Goal: Task Accomplishment & Management: Use online tool/utility

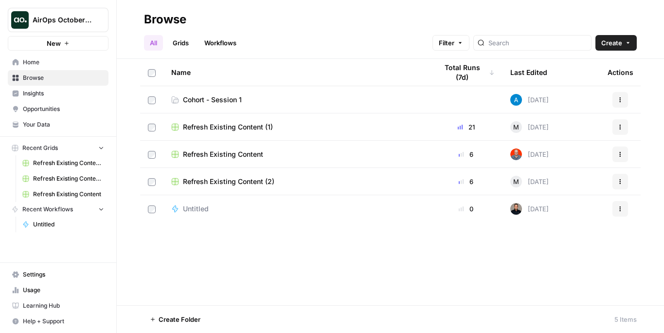
click at [64, 45] on icon "button" at bounding box center [67, 43] width 6 height 6
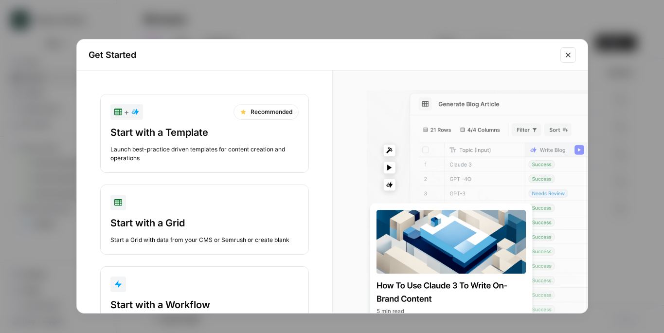
click at [566, 53] on icon "Close modal" at bounding box center [568, 55] width 8 height 8
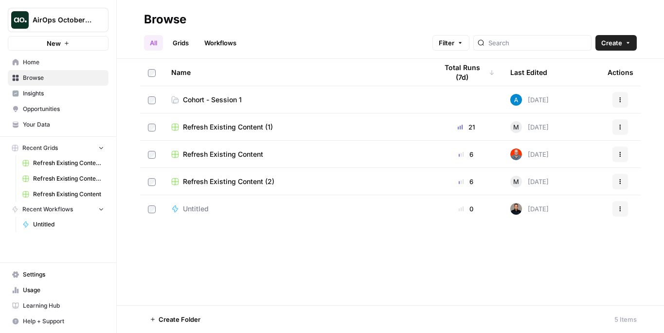
click at [49, 124] on span "Your Data" at bounding box center [63, 124] width 81 height 9
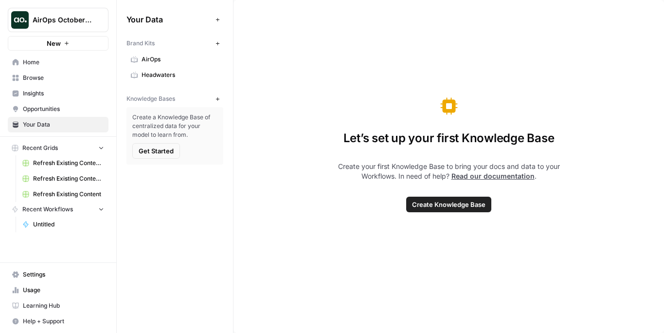
click at [47, 273] on span "Settings" at bounding box center [63, 274] width 81 height 9
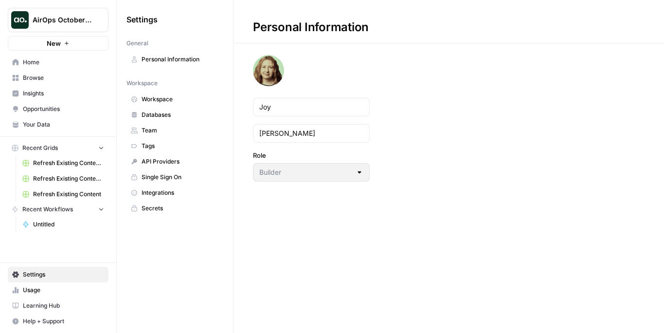
click at [63, 72] on link "Browse" at bounding box center [58, 78] width 101 height 16
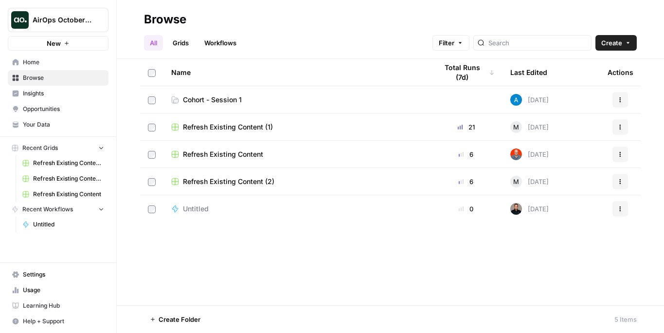
click at [58, 94] on span "Insights" at bounding box center [63, 93] width 81 height 9
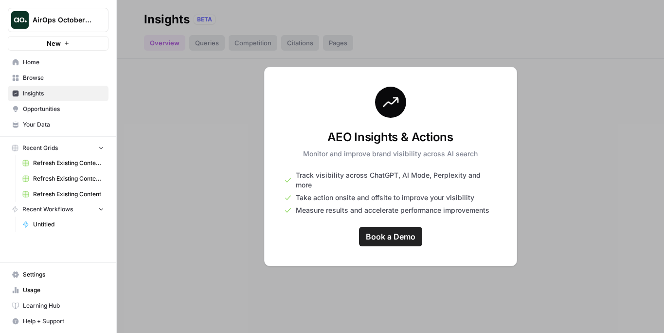
click at [55, 110] on span "Opportunities" at bounding box center [63, 109] width 81 height 9
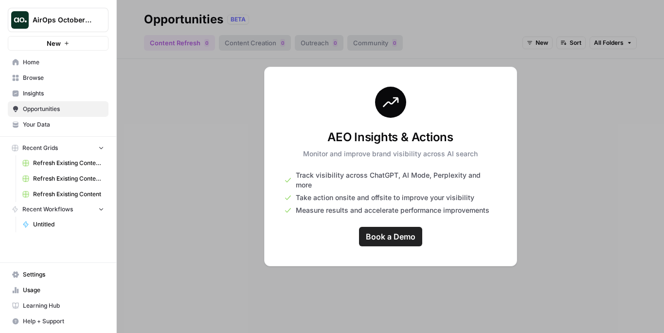
click at [53, 124] on span "Your Data" at bounding box center [63, 124] width 81 height 9
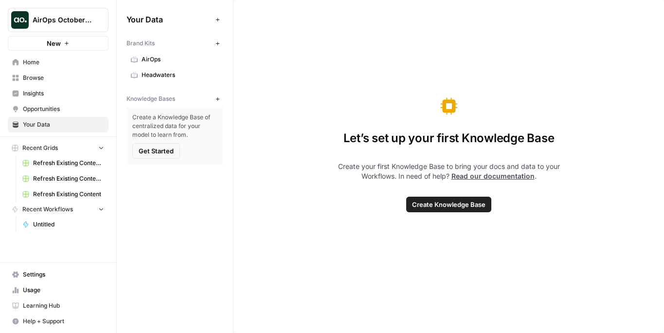
click at [46, 306] on span "Learning Hub" at bounding box center [63, 305] width 81 height 9
click at [45, 76] on span "Browse" at bounding box center [63, 77] width 81 height 9
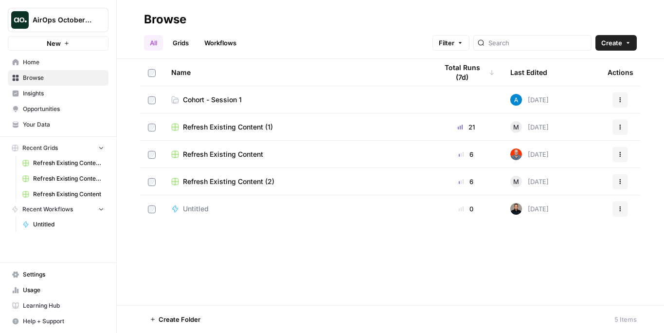
click at [216, 99] on span "Cohort - Session 1" at bounding box center [212, 100] width 59 height 10
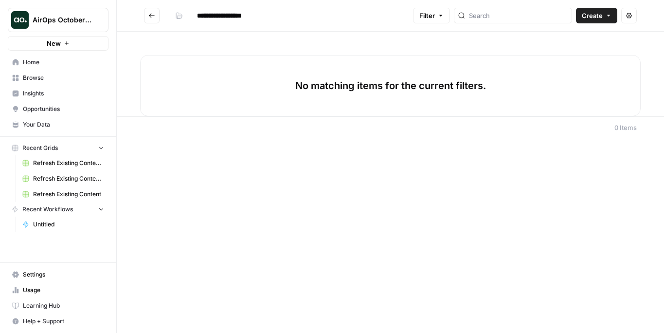
click at [25, 272] on span "Settings" at bounding box center [63, 274] width 81 height 9
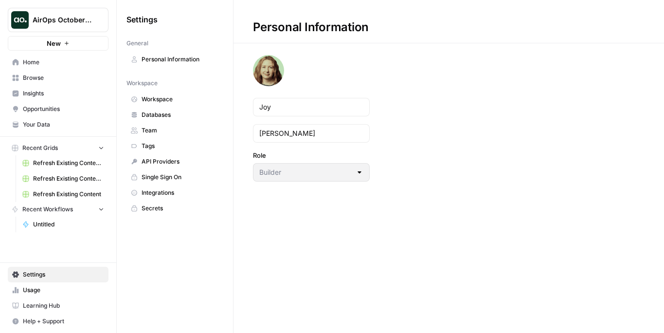
click at [167, 194] on span "Integrations" at bounding box center [180, 192] width 77 height 9
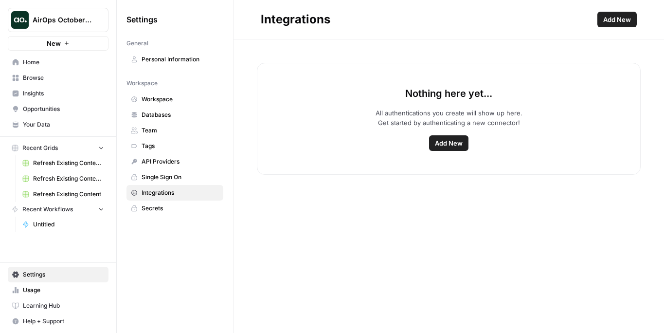
click at [58, 123] on span "Your Data" at bounding box center [63, 124] width 81 height 9
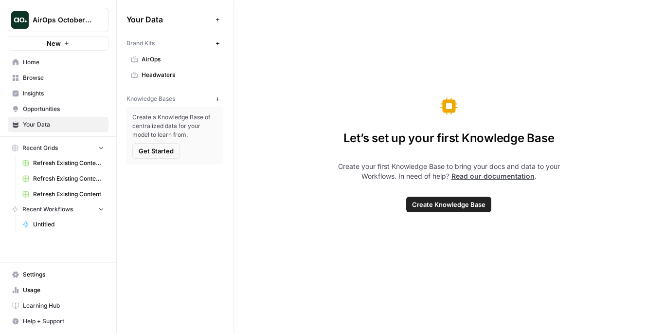
click at [49, 125] on span "Your Data" at bounding box center [63, 124] width 81 height 9
click at [169, 59] on span "AirOps" at bounding box center [180, 59] width 77 height 9
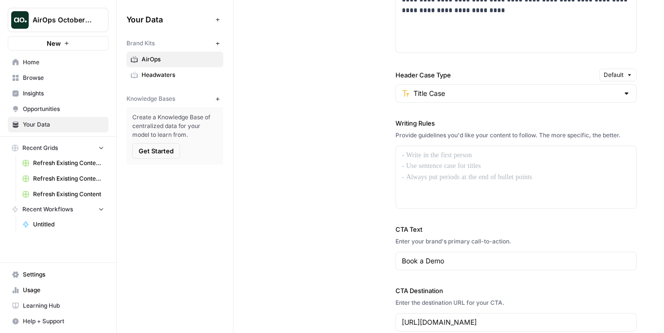
scroll to position [814, 0]
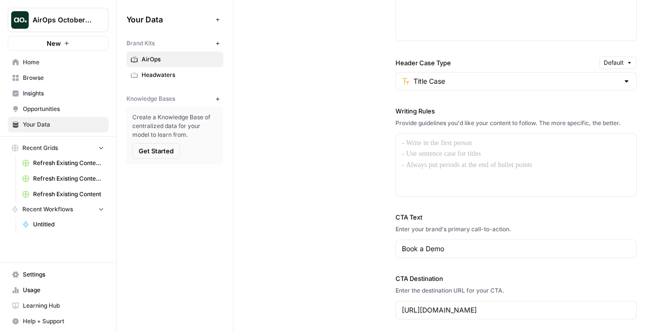
click at [629, 82] on div at bounding box center [626, 81] width 8 height 10
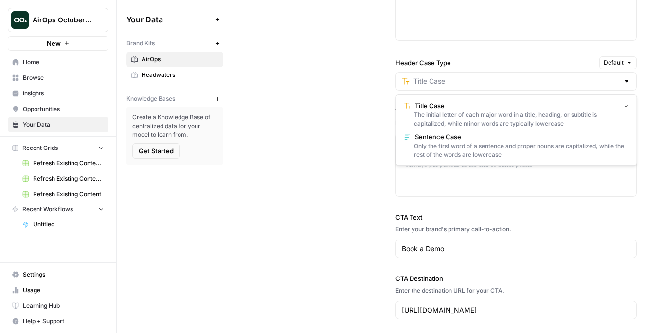
click at [315, 108] on div "**********" at bounding box center [449, 71] width 376 height 535
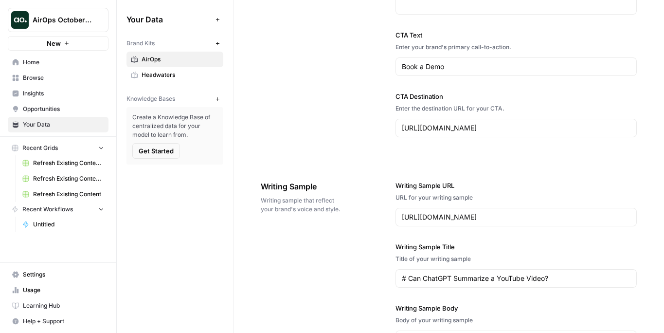
scroll to position [1006, 0]
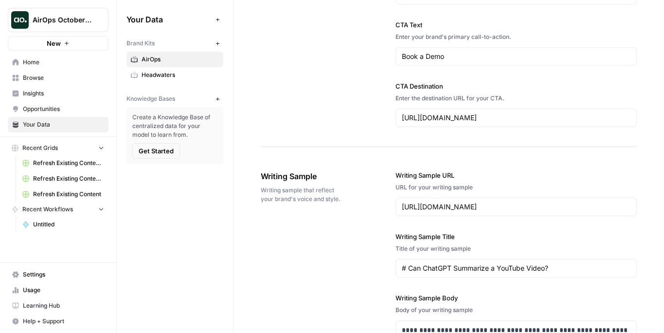
click at [217, 44] on icon "button" at bounding box center [216, 42] width 3 height 3
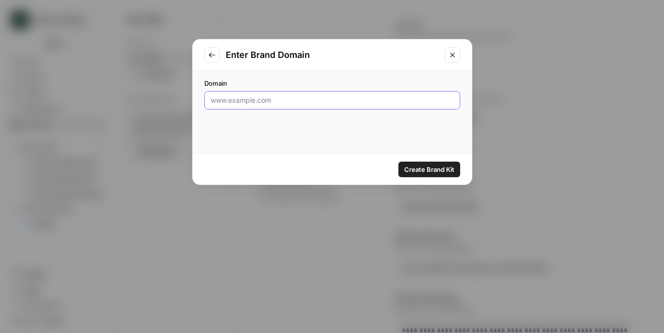
click at [253, 100] on input "Domain" at bounding box center [332, 100] width 243 height 10
paste input "https://saastorm.io/"
type input "https://saastorm.io/"
click at [429, 169] on span "Create Brand Kit" at bounding box center [429, 169] width 50 height 10
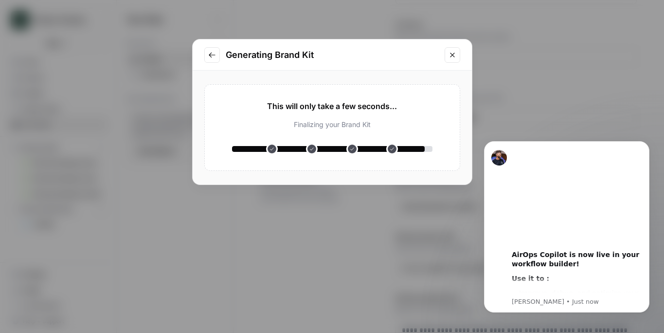
scroll to position [0, 0]
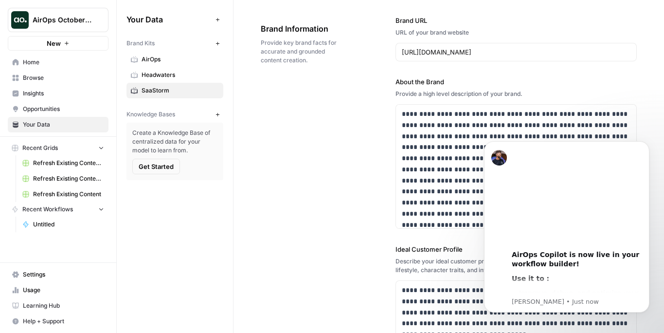
scroll to position [45, 0]
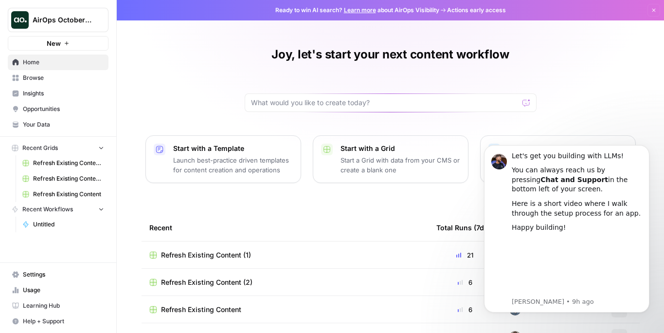
click at [82, 23] on span "AirOps October Cohort" at bounding box center [62, 20] width 59 height 10
click at [45, 73] on span "Browse" at bounding box center [63, 77] width 81 height 9
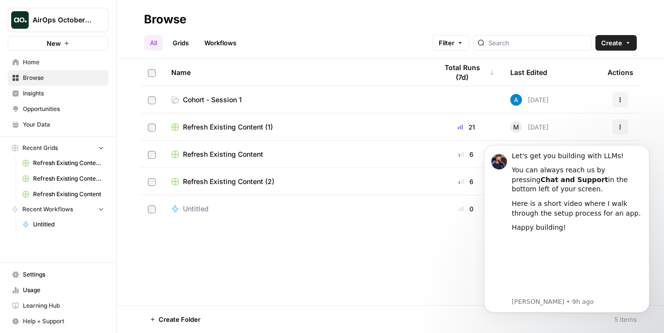
click at [219, 100] on span "Cohort - Session 1" at bounding box center [212, 100] width 59 height 10
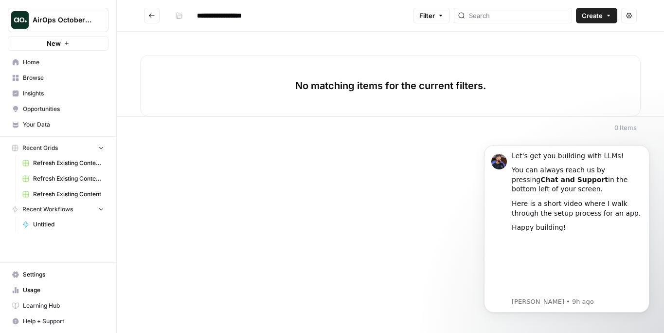
click at [595, 15] on span "Create" at bounding box center [592, 16] width 21 height 10
click at [561, 50] on span "Workflow" at bounding box center [577, 52] width 54 height 10
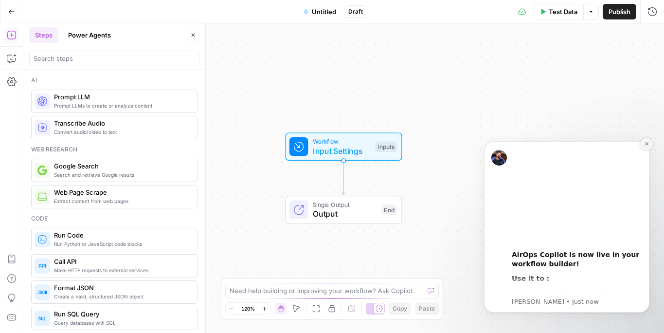
click at [648, 146] on button "Dismiss notification" at bounding box center [646, 144] width 13 height 13
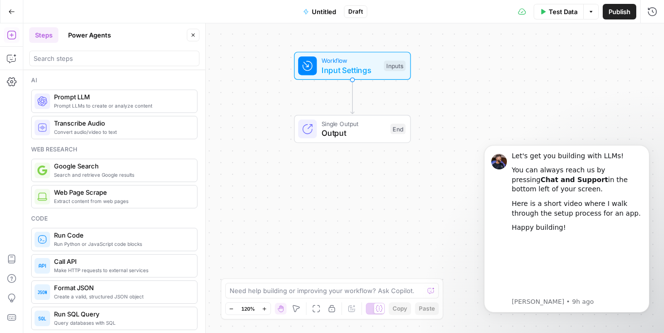
click at [322, 8] on span "Untitled" at bounding box center [324, 12] width 24 height 10
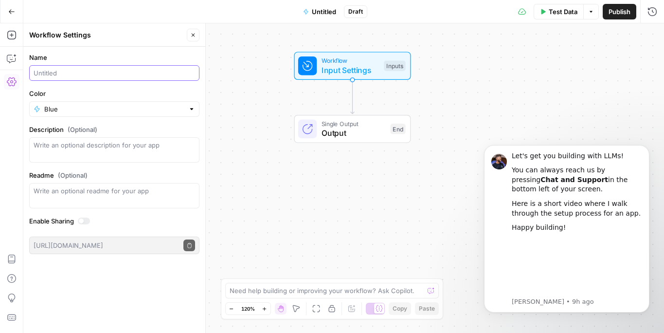
click at [57, 69] on input "Name" at bounding box center [114, 73] width 161 height 10
type input "Meta Description Generator (Joy)"
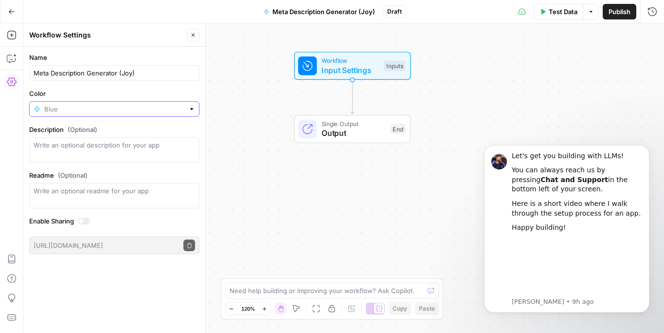
click at [56, 105] on input "Color" at bounding box center [114, 109] width 140 height 10
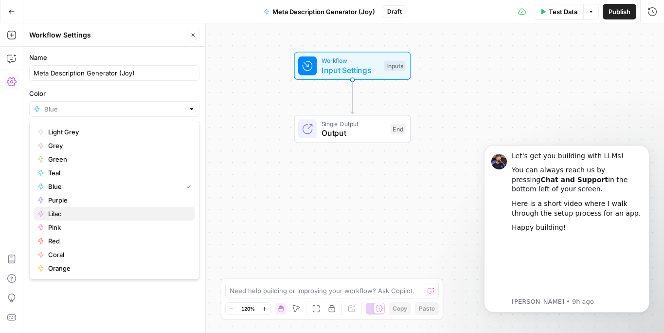
click at [59, 207] on button "Lilac" at bounding box center [114, 214] width 161 height 14
type input "Lilac"
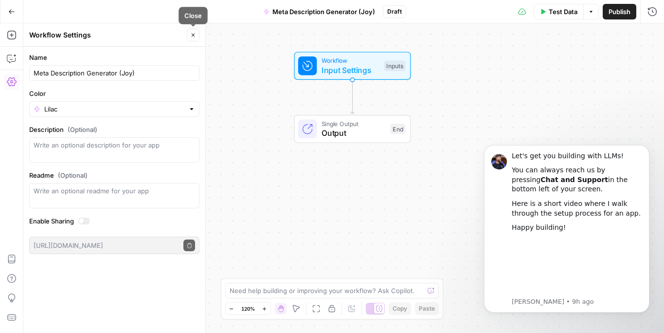
click at [193, 35] on icon "button" at bounding box center [193, 35] width 6 height 6
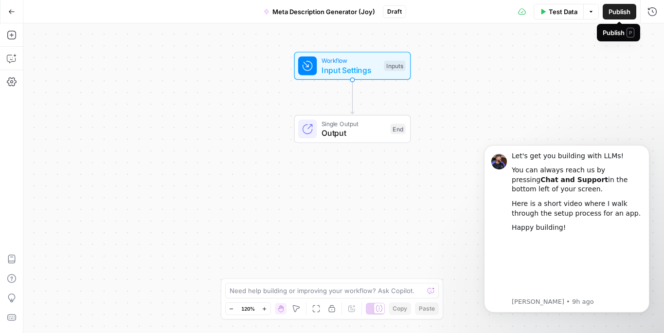
click at [613, 14] on span "Publish" at bounding box center [619, 12] width 22 height 10
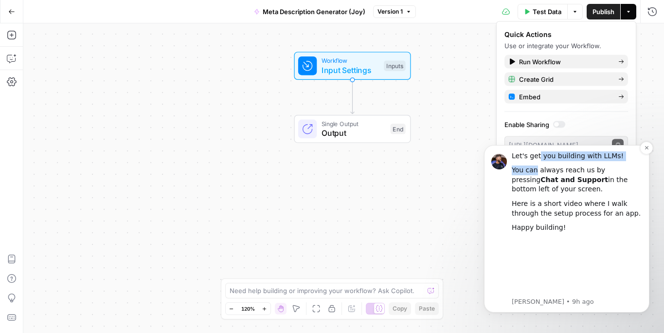
drag, startPoint x: 539, startPoint y: 151, endPoint x: 537, endPoint y: 169, distance: 18.1
click at [537, 169] on div "Let's get you building with LLMs! You can always reach us by pressing Chat and …" at bounding box center [577, 223] width 130 height 144
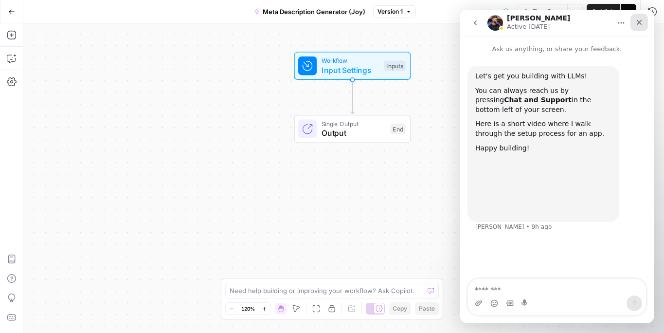
click at [641, 22] on icon "Close" at bounding box center [639, 22] width 8 height 8
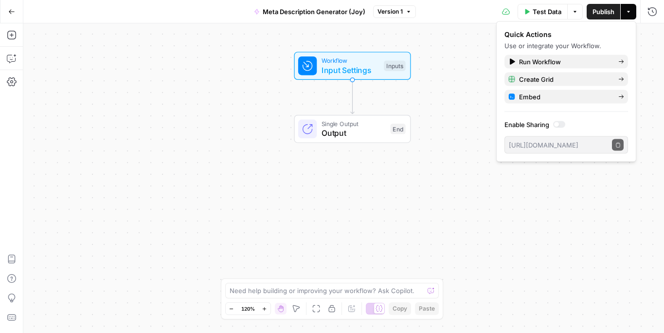
click at [479, 63] on div "Workflow Input Settings Inputs Single Output Output End" at bounding box center [343, 177] width 640 height 309
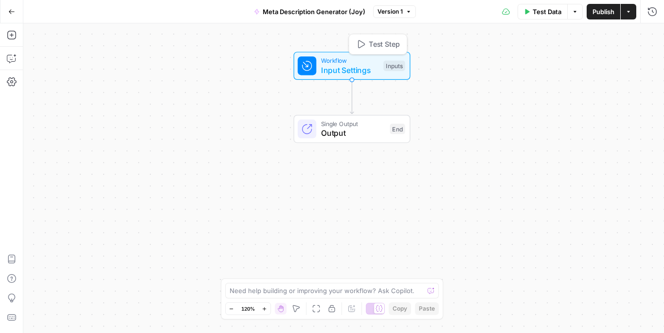
click at [324, 74] on span "Input Settings" at bounding box center [350, 70] width 58 height 12
click at [575, 68] on icon "button" at bounding box center [574, 66] width 6 height 6
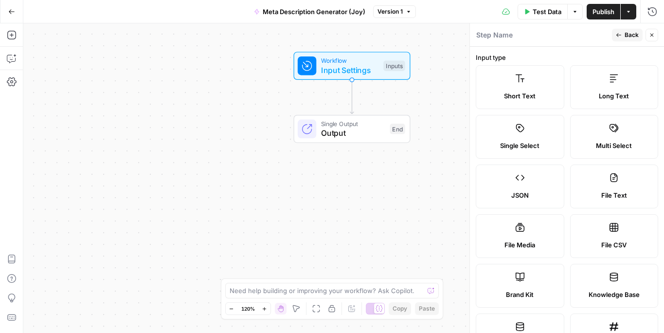
click at [519, 84] on label "Short Text" at bounding box center [520, 87] width 89 height 44
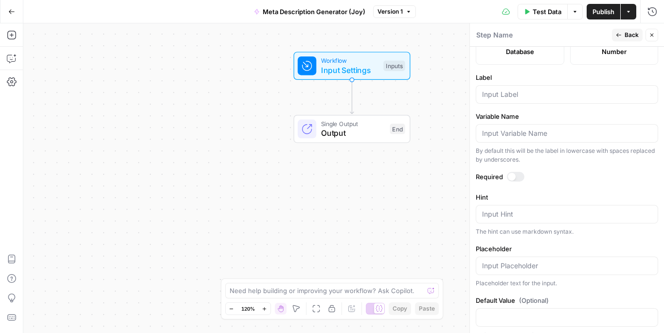
scroll to position [305, 0]
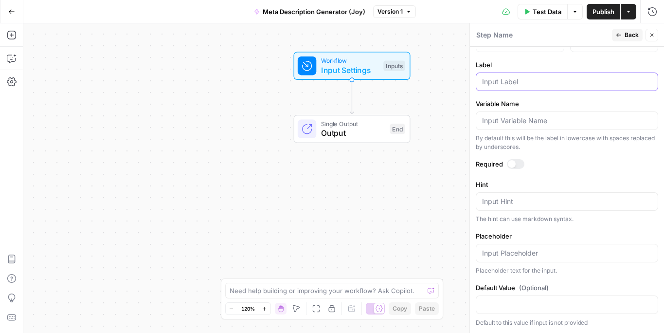
click at [509, 84] on input "Label" at bounding box center [567, 82] width 170 height 10
type input "Blog URL"
click at [513, 161] on div at bounding box center [512, 164] width 8 height 8
click at [622, 38] on button "Back" at bounding box center [627, 35] width 31 height 13
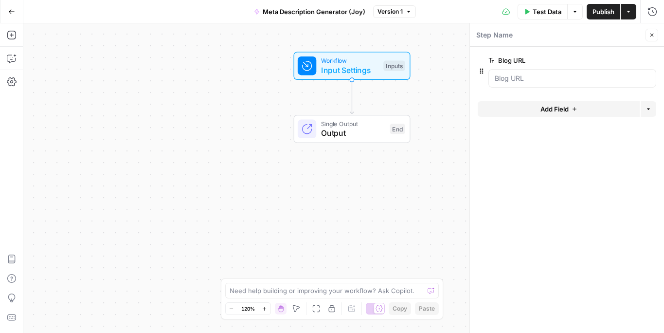
click at [573, 108] on icon "button" at bounding box center [574, 109] width 6 height 6
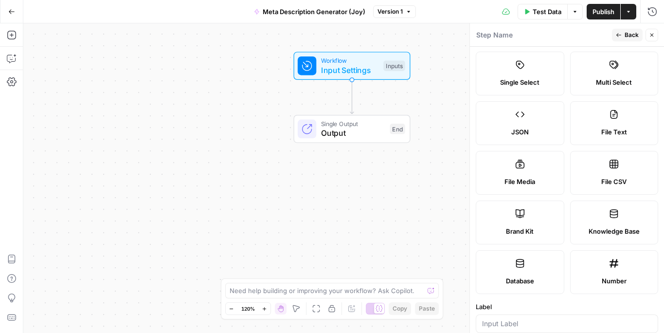
scroll to position [71, 0]
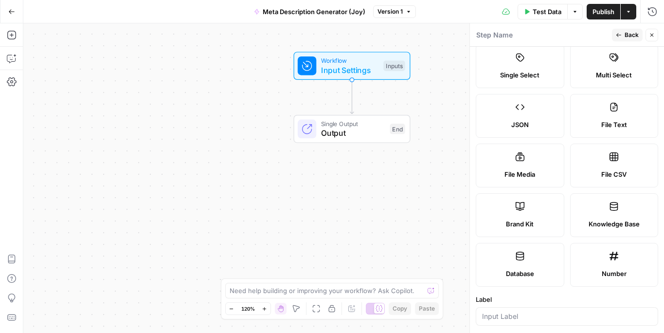
click at [526, 207] on label "Brand Kit" at bounding box center [520, 215] width 89 height 44
type input "Brand Kit"
type input "brand_kit"
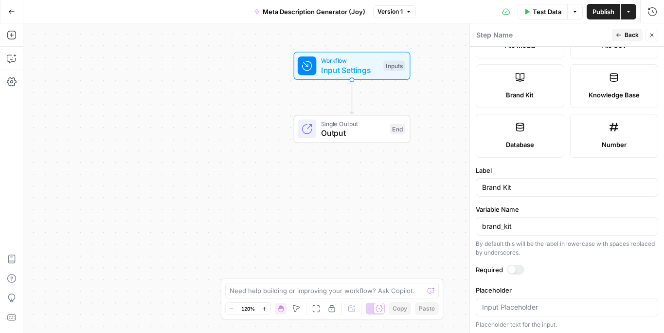
scroll to position [201, 0]
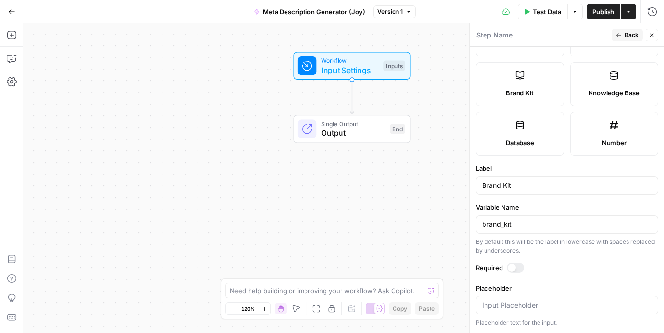
click at [513, 269] on div at bounding box center [512, 268] width 8 height 8
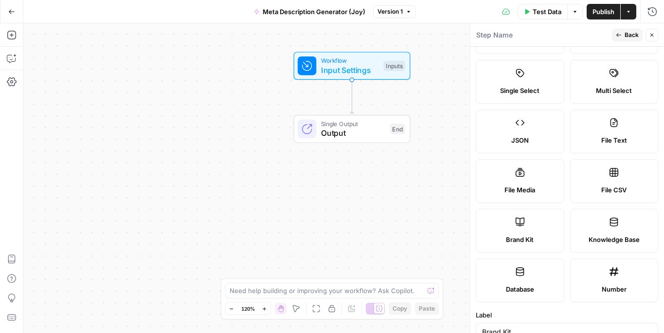
scroll to position [0, 0]
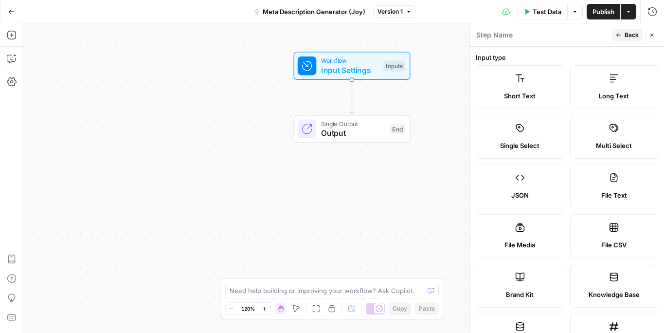
click at [620, 38] on button "Back" at bounding box center [627, 35] width 31 height 13
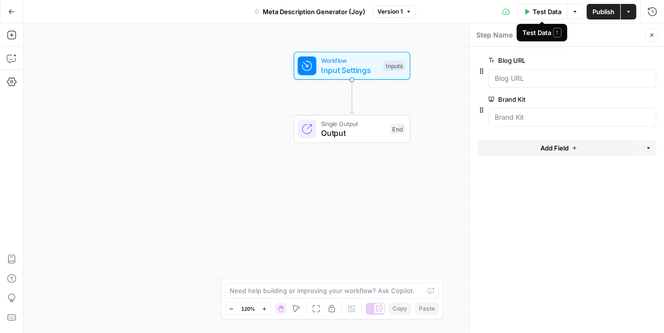
click at [527, 15] on button "Test Data" at bounding box center [542, 12] width 50 height 16
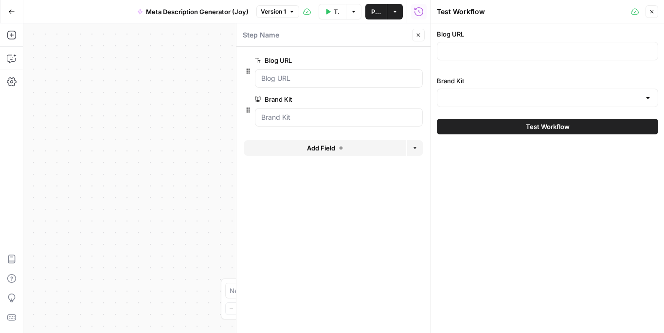
click at [603, 90] on div at bounding box center [547, 98] width 221 height 18
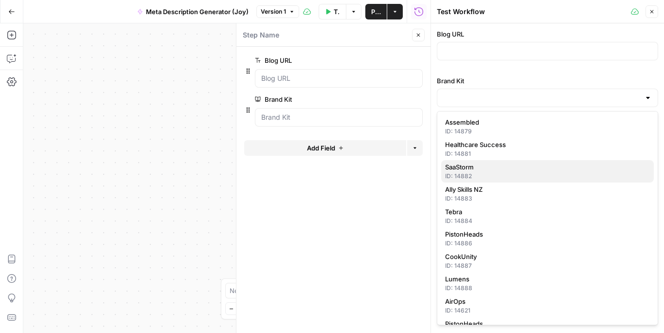
click at [505, 174] on div "ID: 14882" at bounding box center [547, 176] width 205 height 9
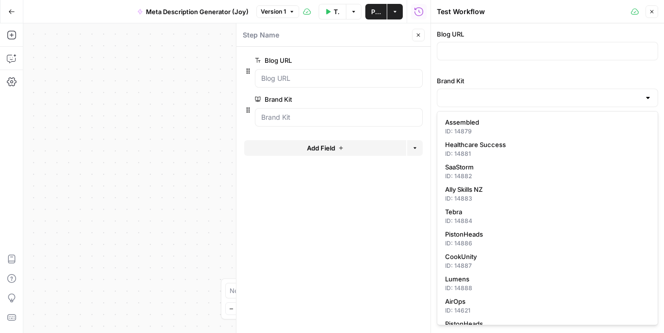
type input "SaaStorm"
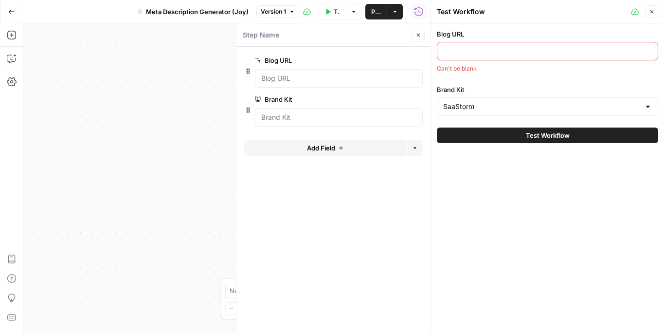
click at [487, 50] on input "Blog URL" at bounding box center [547, 51] width 209 height 10
paste input "[URL][DOMAIN_NAME]"
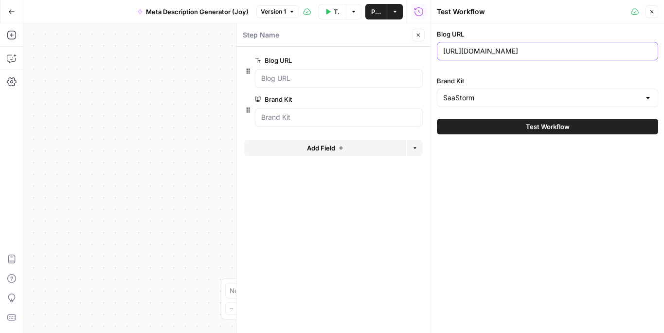
type input "[URL][DOMAIN_NAME]"
click at [654, 13] on icon "button" at bounding box center [652, 12] width 6 height 6
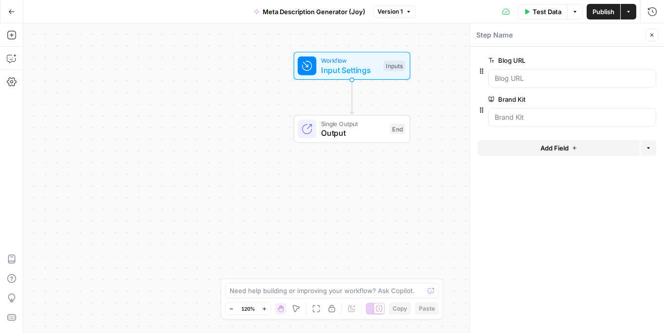
click at [652, 36] on icon "button" at bounding box center [652, 35] width 6 height 6
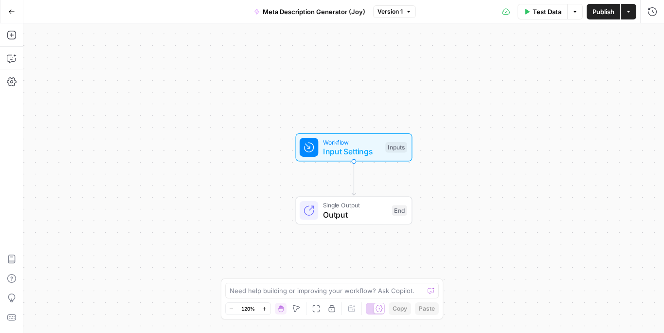
click at [14, 13] on icon "button" at bounding box center [11, 11] width 7 height 7
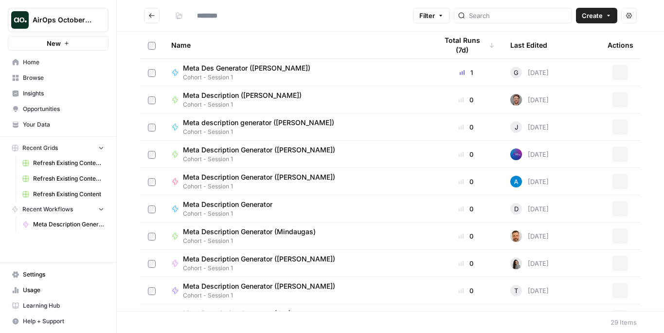
type input "**********"
click at [507, 19] on input "search" at bounding box center [518, 16] width 99 height 10
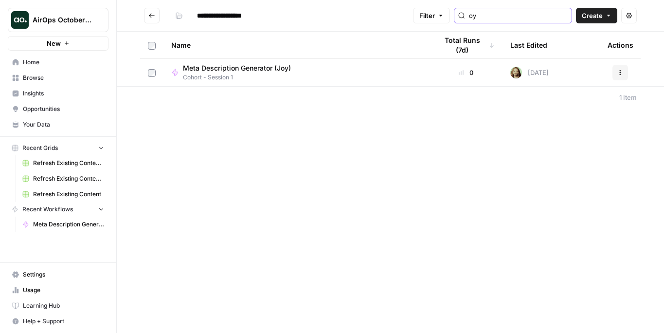
type input "oy"
click at [369, 69] on div "Meta Description Generator (Joy) Cohort - Session 1" at bounding box center [296, 72] width 250 height 18
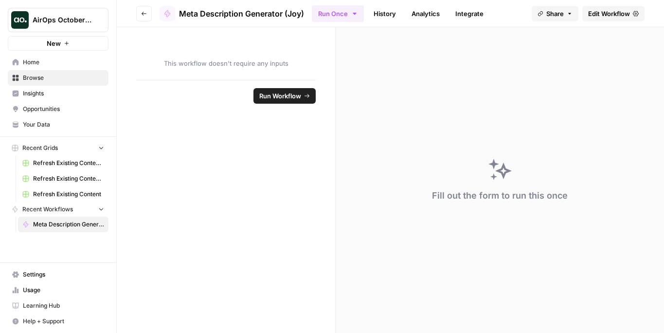
click at [274, 97] on span "Run Workflow" at bounding box center [280, 96] width 42 height 10
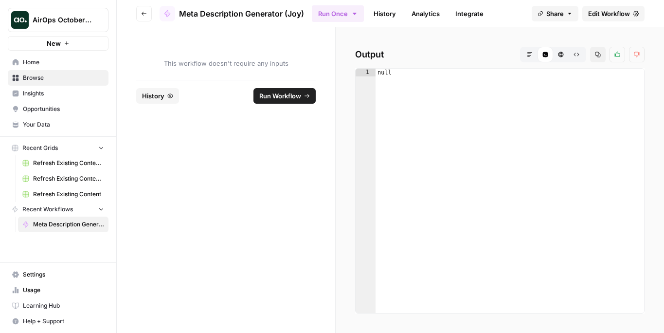
click at [597, 13] on span "Edit Workflow" at bounding box center [609, 14] width 42 height 10
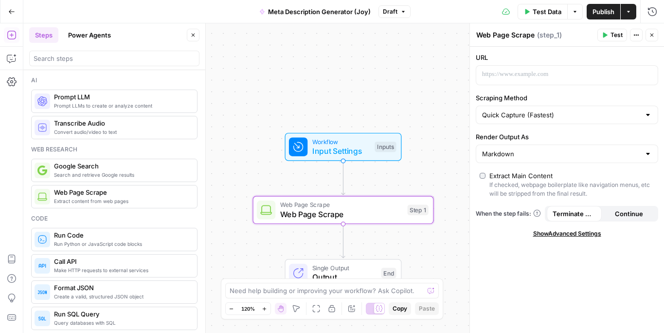
drag, startPoint x: 137, startPoint y: 203, endPoint x: 415, endPoint y: 162, distance: 281.1
click at [650, 75] on icon "button" at bounding box center [648, 74] width 5 height 4
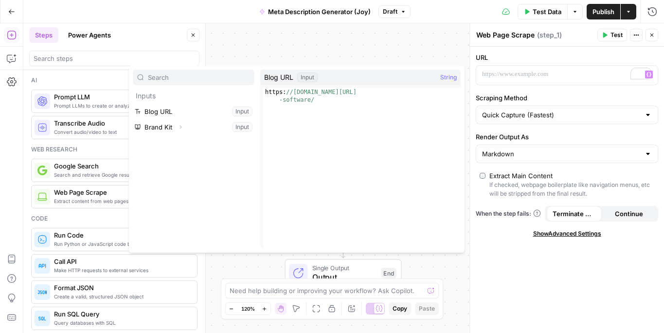
type textarea "**********"
click at [297, 102] on div "https: //[DOMAIN_NAME][URL] -software/" at bounding box center [361, 184] width 197 height 192
drag, startPoint x: 248, startPoint y: 160, endPoint x: 249, endPoint y: 198, distance: 37.9
click at [249, 198] on div "Inputs Blog URL Input Brand Kit Expand Input" at bounding box center [194, 159] width 122 height 179
drag, startPoint x: 257, startPoint y: 77, endPoint x: 295, endPoint y: 91, distance: 41.1
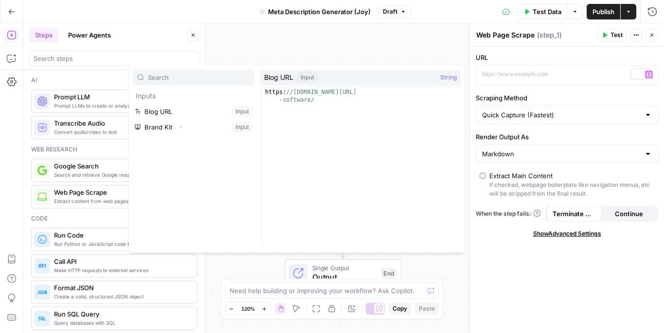
click at [295, 91] on div "**********" at bounding box center [297, 159] width 336 height 187
click at [251, 109] on button "Select variable Blog URL" at bounding box center [194, 112] width 122 height 16
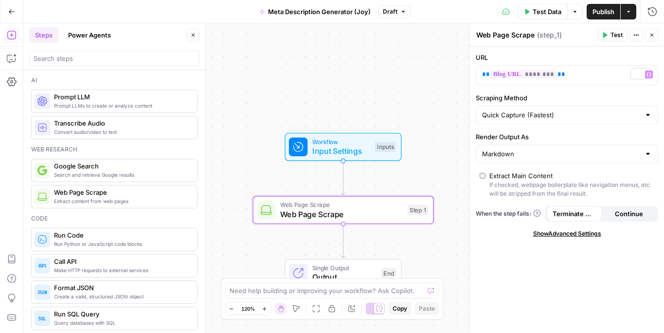
click at [648, 155] on div at bounding box center [648, 154] width 8 height 10
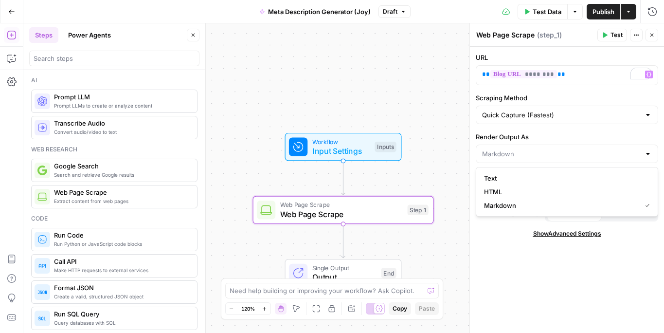
click at [648, 155] on div at bounding box center [648, 154] width 8 height 10
type input "Markdown"
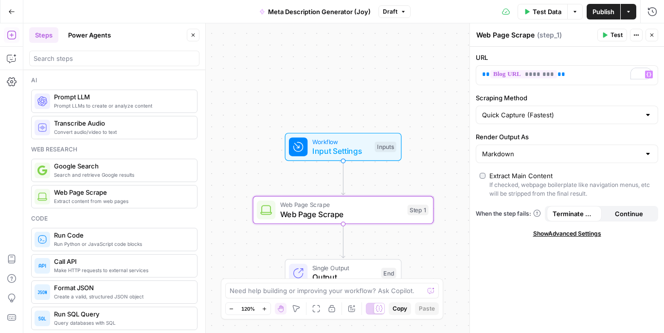
click at [457, 135] on div "Workflow Input Settings Inputs Web Page Scrape Web Page Scrape Step 1 Single Ou…" at bounding box center [343, 177] width 640 height 309
click at [612, 36] on span "Test" at bounding box center [616, 35] width 12 height 9
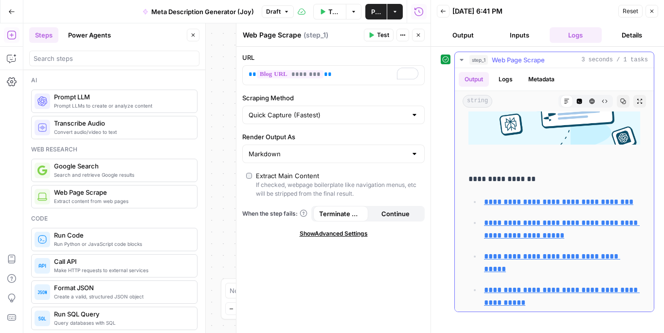
scroll to position [3748, 0]
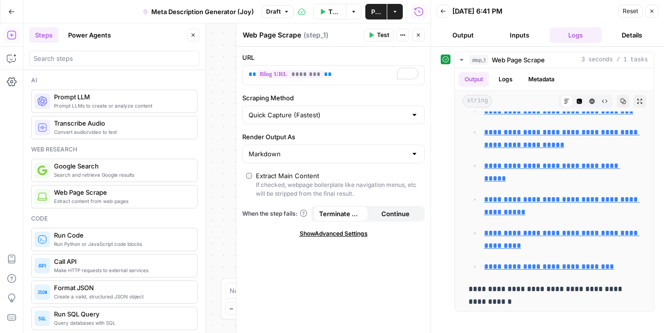
click at [465, 31] on button "Output" at bounding box center [463, 35] width 53 height 16
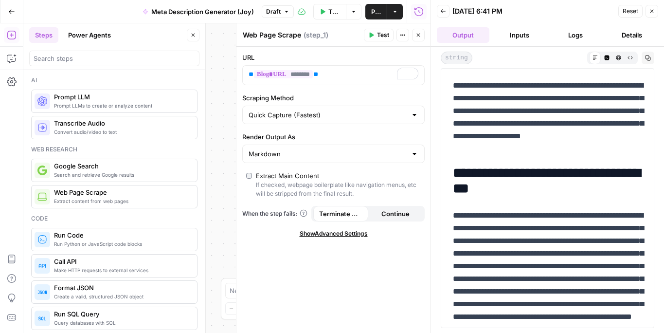
scroll to position [3353, 0]
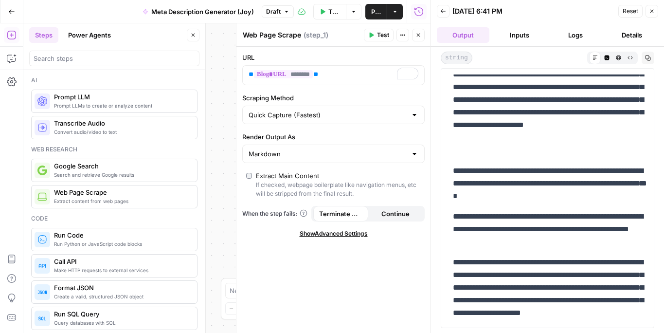
click at [574, 30] on button "Logs" at bounding box center [576, 35] width 53 height 16
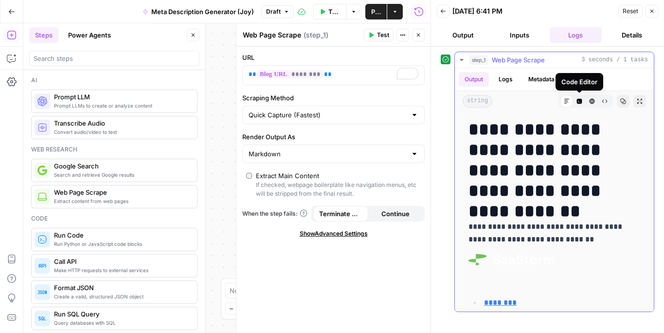
click at [534, 79] on button "Metadata" at bounding box center [541, 79] width 38 height 15
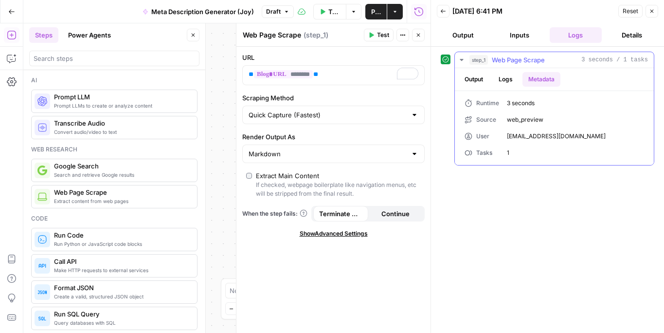
click at [476, 82] on button "Output" at bounding box center [474, 79] width 30 height 15
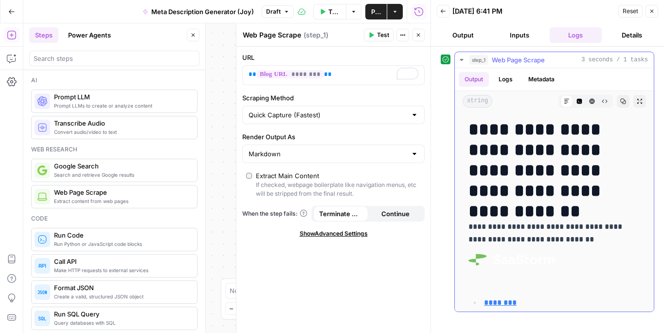
click at [575, 103] on button "Code Editor" at bounding box center [579, 101] width 13 height 13
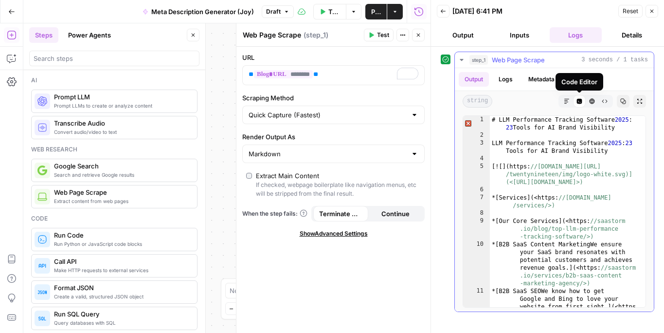
click at [590, 103] on icon "button" at bounding box center [591, 101] width 5 height 5
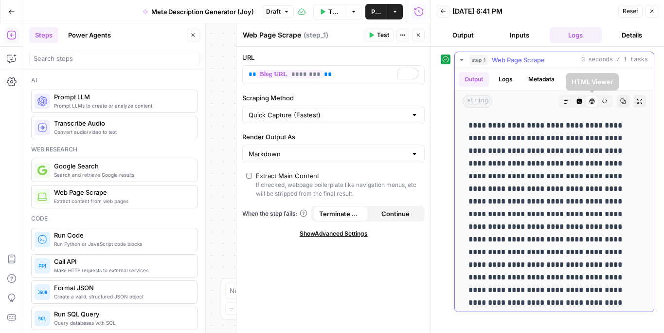
click at [603, 103] on icon "button" at bounding box center [605, 101] width 6 height 6
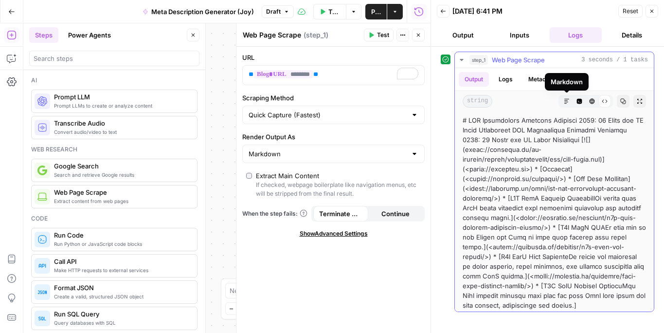
click at [567, 103] on icon "button" at bounding box center [567, 101] width 6 height 6
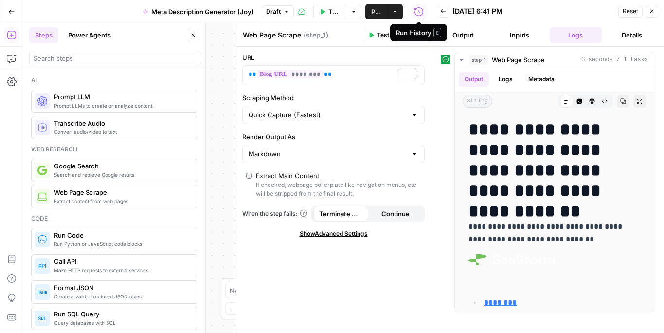
click at [421, 15] on icon "button" at bounding box center [418, 11] width 9 height 9
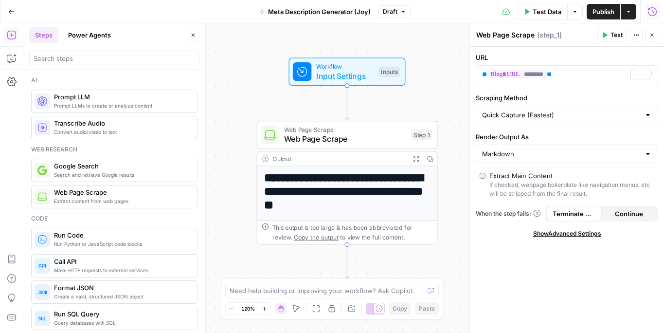
click at [579, 33] on div "Web Page Scrape Web Page Scrape ( step_1 )" at bounding box center [535, 35] width 119 height 11
click at [648, 15] on icon "button" at bounding box center [652, 12] width 10 height 10
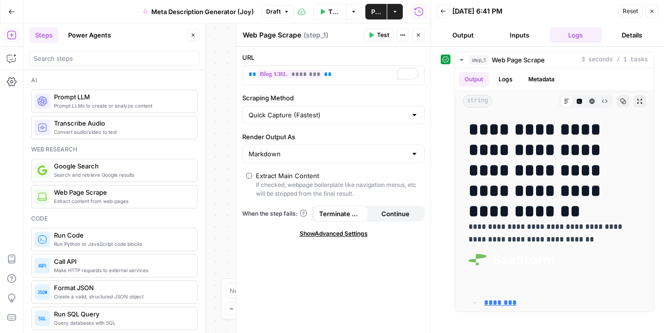
click at [629, 35] on button "Details" at bounding box center [631, 35] width 53 height 16
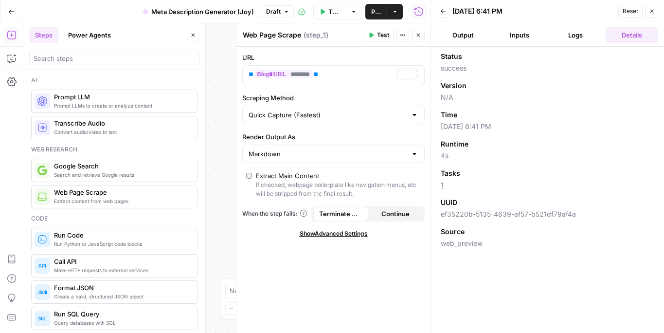
click at [574, 40] on button "Logs" at bounding box center [576, 35] width 53 height 16
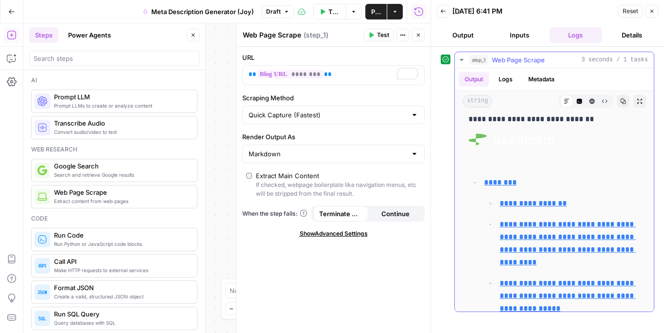
scroll to position [129, 0]
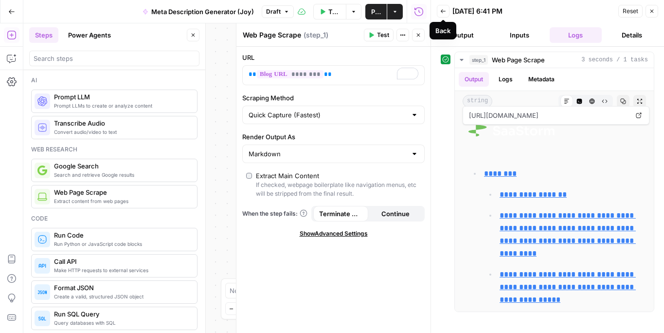
click at [443, 14] on button "Back" at bounding box center [443, 11] width 13 height 13
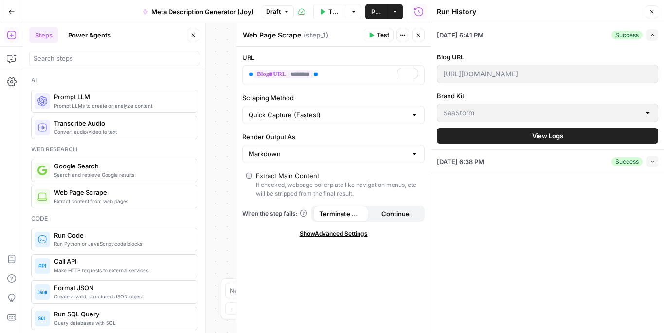
click at [652, 13] on icon "button" at bounding box center [652, 12] width 6 height 6
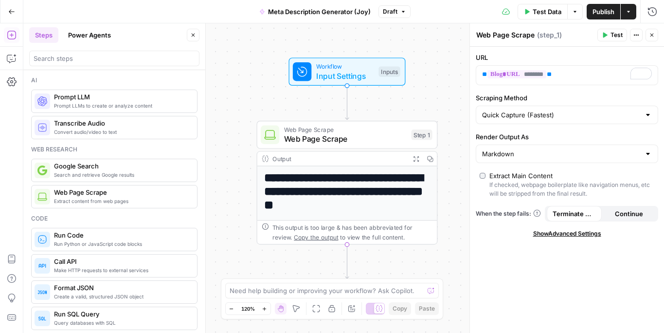
click at [446, 82] on div "**********" at bounding box center [343, 177] width 640 height 309
click at [655, 33] on button "Close" at bounding box center [651, 35] width 13 height 13
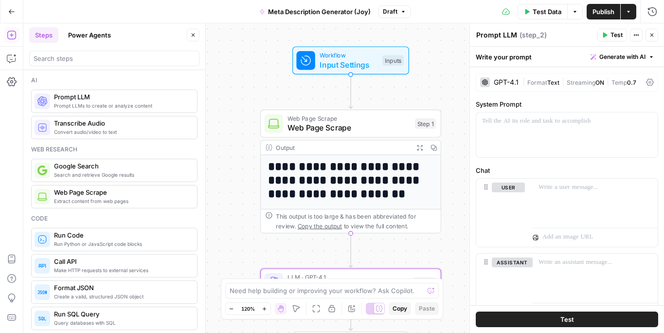
click at [487, 83] on icon at bounding box center [485, 82] width 6 height 6
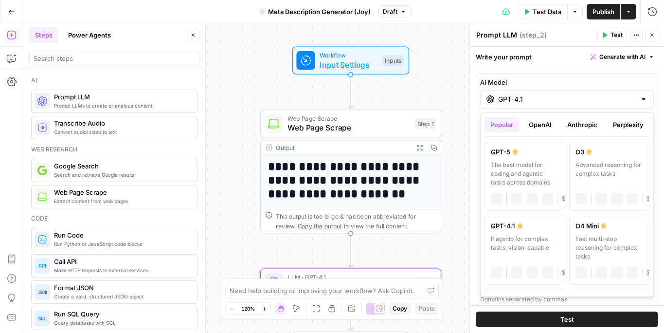
click at [522, 102] on input "GPT-4.1" at bounding box center [567, 99] width 138 height 10
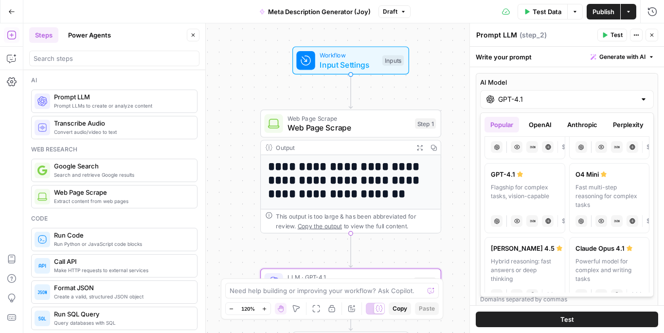
scroll to position [0, 0]
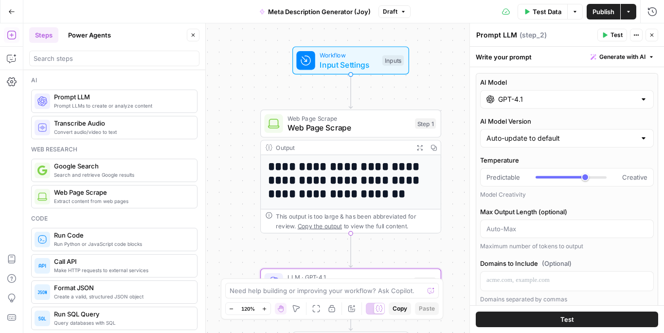
click at [643, 98] on div at bounding box center [643, 99] width 8 height 10
click at [652, 57] on icon "button" at bounding box center [651, 57] width 6 height 6
click at [553, 36] on div "Prompt LLM Prompt LLM ( step_2 )" at bounding box center [535, 35] width 119 height 11
click at [568, 96] on input "GPT-4.1" at bounding box center [567, 99] width 138 height 10
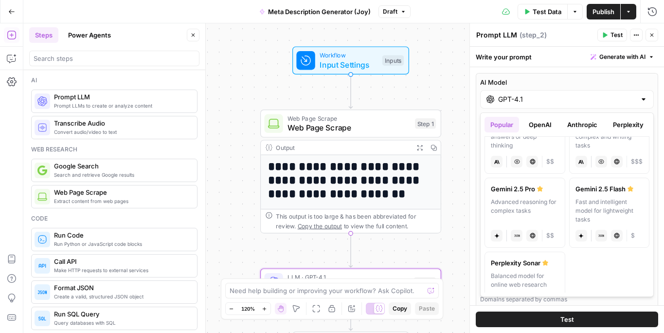
scroll to position [209, 0]
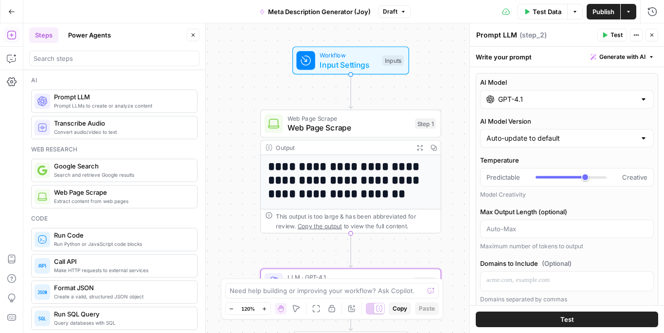
click at [566, 86] on label "AI Model" at bounding box center [567, 82] width 174 height 10
click at [566, 94] on input "GPT-4.1" at bounding box center [567, 99] width 138 height 10
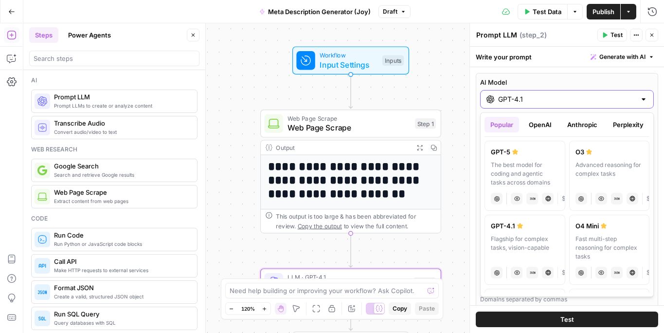
click at [566, 86] on label "AI Model" at bounding box center [567, 82] width 174 height 10
click at [566, 94] on input "GPT-4.1" at bounding box center [567, 99] width 138 height 10
click at [556, 80] on label "AI Model" at bounding box center [567, 82] width 174 height 10
click at [556, 94] on input "GPT-4.1" at bounding box center [567, 99] width 138 height 10
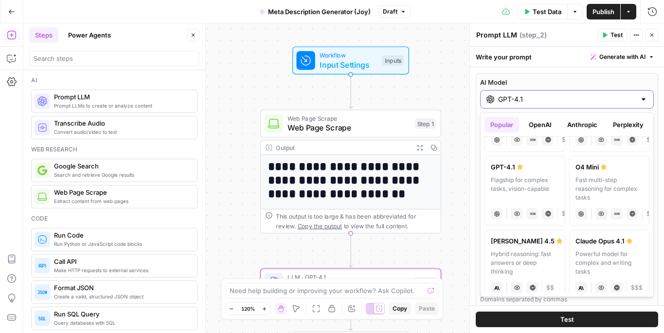
scroll to position [74, 0]
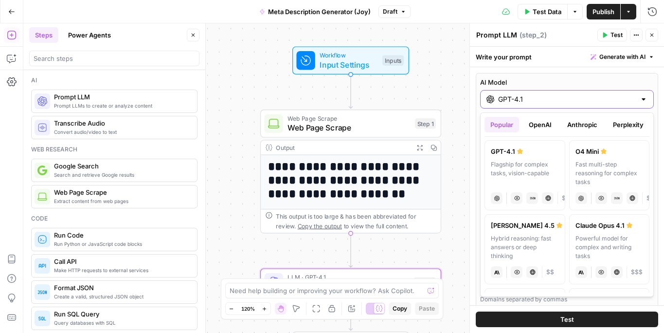
click at [642, 100] on div at bounding box center [643, 99] width 8 height 10
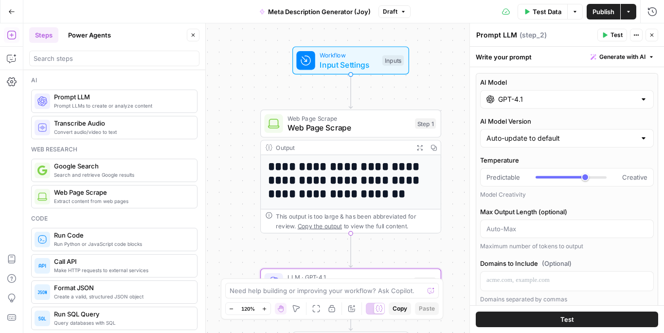
click at [647, 99] on div at bounding box center [643, 99] width 8 height 10
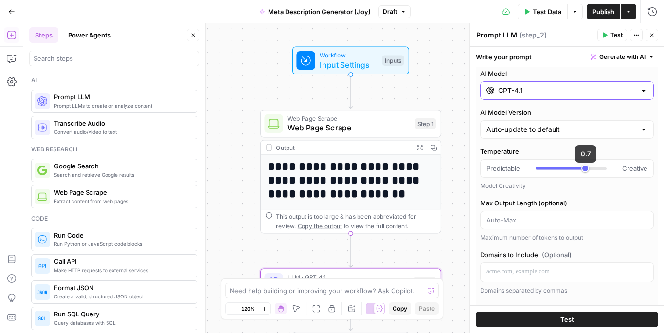
scroll to position [0, 0]
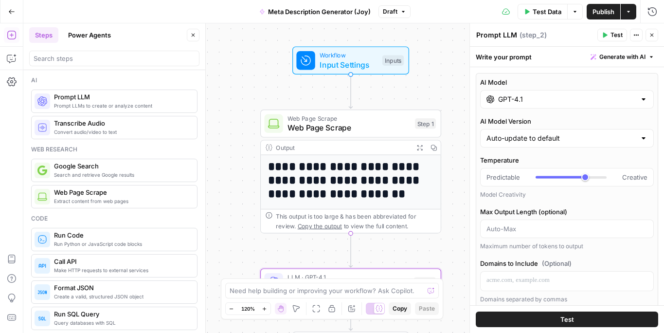
click at [534, 62] on div "Write your prompt Generate with AI" at bounding box center [567, 57] width 194 height 20
click at [532, 58] on div "Write your prompt Generate with AI" at bounding box center [567, 57] width 194 height 20
click at [652, 57] on icon "button" at bounding box center [651, 57] width 6 height 6
click at [655, 38] on button "Close" at bounding box center [651, 35] width 13 height 13
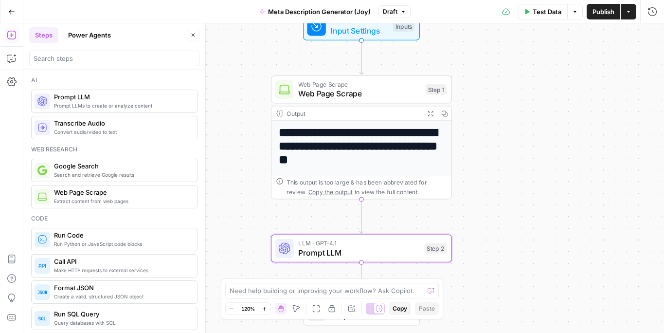
click at [391, 245] on span "LLM · GPT-4.1" at bounding box center [359, 242] width 122 height 9
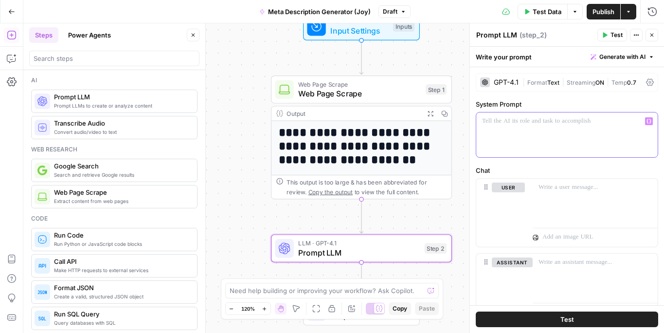
click at [535, 125] on p at bounding box center [567, 121] width 170 height 10
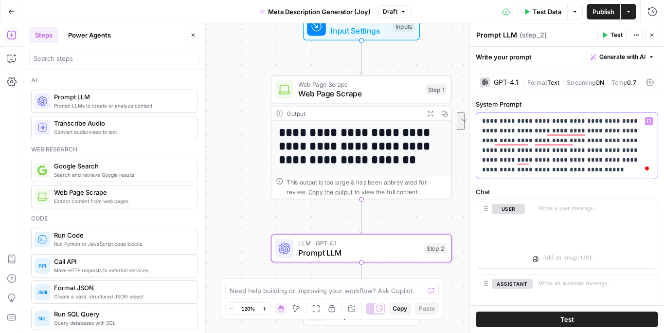
drag, startPoint x: 580, startPoint y: 162, endPoint x: 580, endPoint y: 170, distance: 8.3
click at [580, 170] on p "**********" at bounding box center [567, 145] width 170 height 58
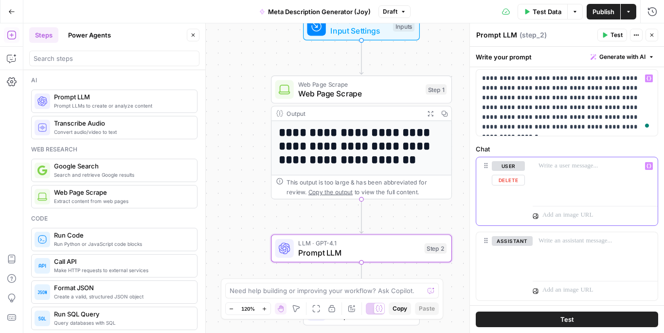
click at [552, 167] on p at bounding box center [594, 166] width 113 height 10
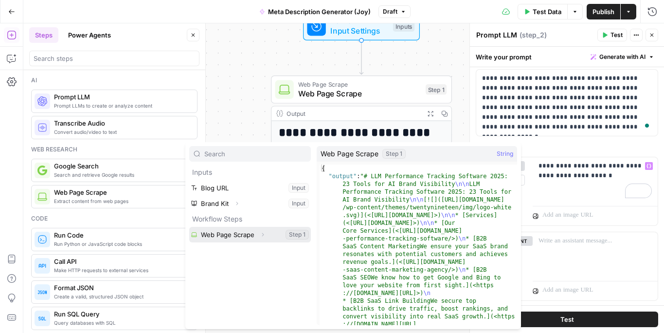
click at [239, 233] on button "Select variable Web Page Scrape" at bounding box center [250, 235] width 122 height 16
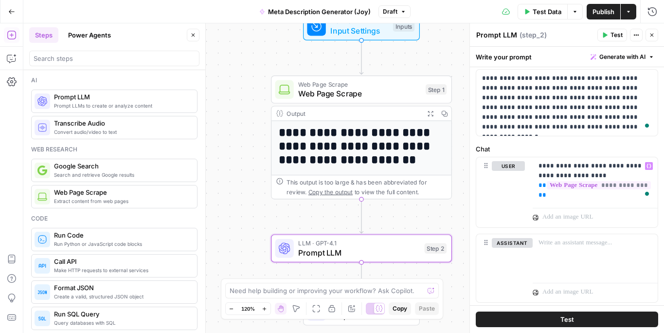
drag, startPoint x: 514, startPoint y: 35, endPoint x: 476, endPoint y: 36, distance: 38.4
click at [476, 36] on div "Prompt LLM Prompt LLM" at bounding box center [497, 35] width 46 height 12
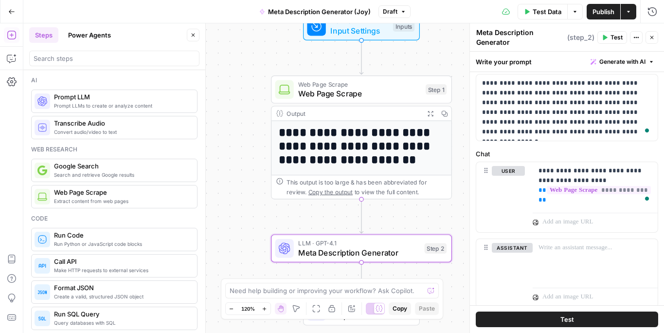
type textarea "Meta Description Generator"
click at [542, 60] on div "Write your prompt Generate with AI" at bounding box center [567, 62] width 194 height 20
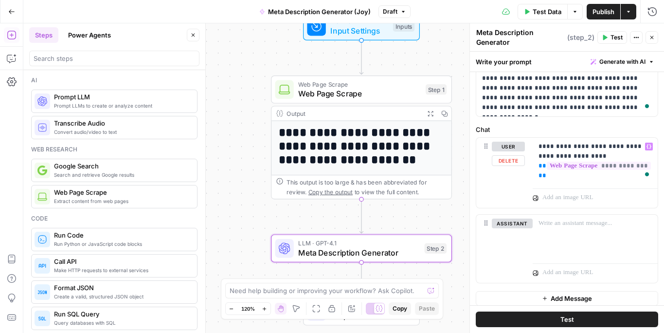
scroll to position [73, 0]
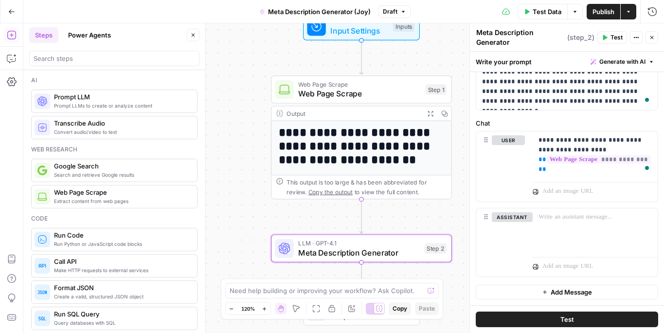
click at [548, 314] on button "Test" at bounding box center [567, 319] width 182 height 16
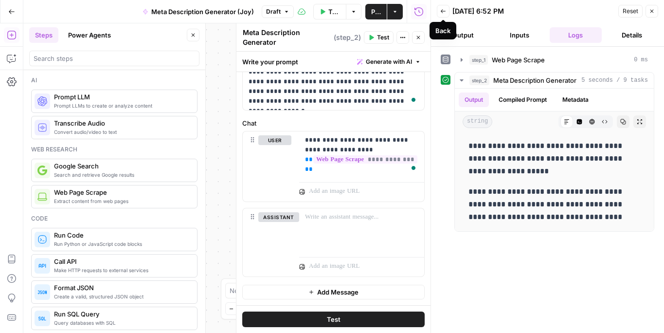
click at [442, 14] on icon "button" at bounding box center [443, 11] width 6 height 6
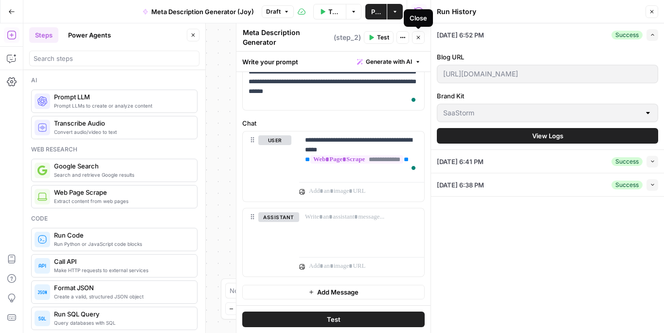
click at [421, 36] on button "Close" at bounding box center [418, 37] width 13 height 13
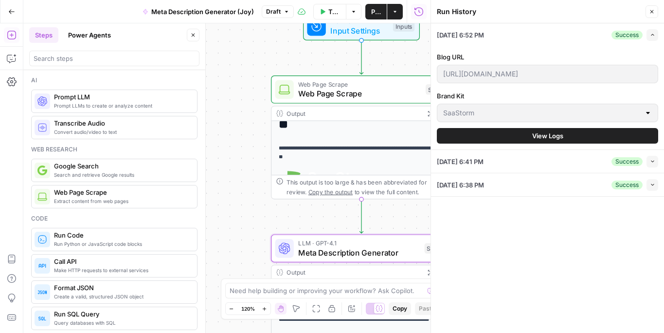
scroll to position [31, 0]
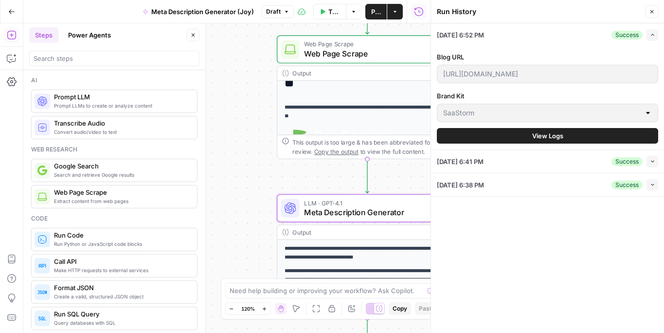
click at [652, 12] on icon "button" at bounding box center [652, 12] width 6 height 6
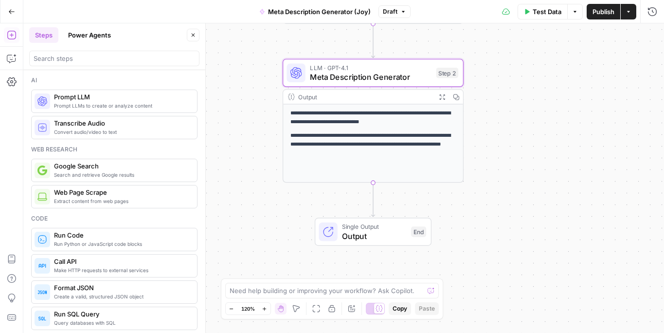
click at [368, 240] on span "Output" at bounding box center [374, 236] width 64 height 12
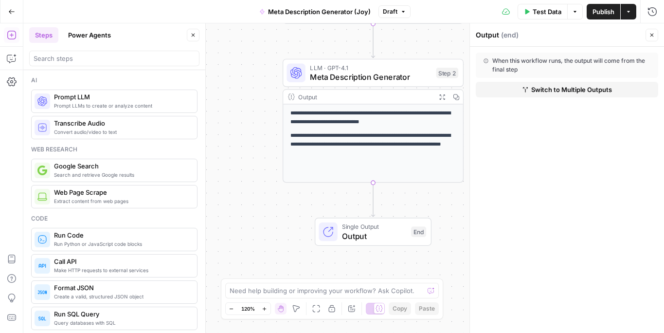
click at [587, 87] on span "Switch to Multiple Outputs" at bounding box center [571, 90] width 81 height 10
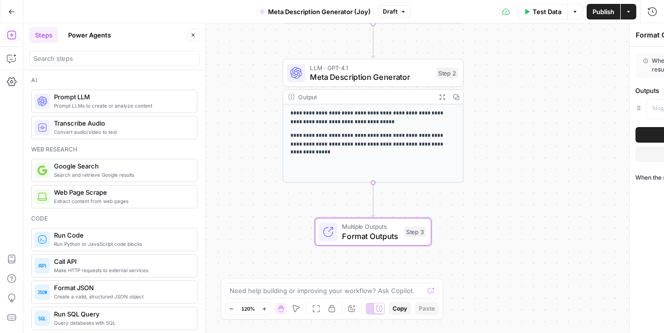
type textarea "Format Outputs"
